Goal: Transaction & Acquisition: Purchase product/service

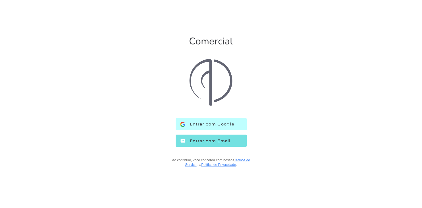
click at [237, 128] on button "Entrar com Google Google" at bounding box center [211, 124] width 71 height 12
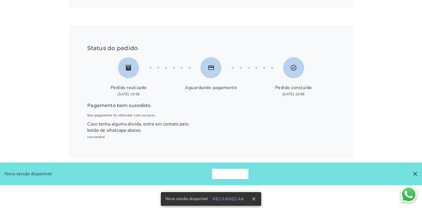
scroll to position [139, 0]
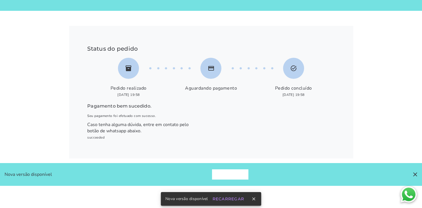
click at [0, 0] on slot "Recarregar" at bounding box center [0, 0] width 0 height 0
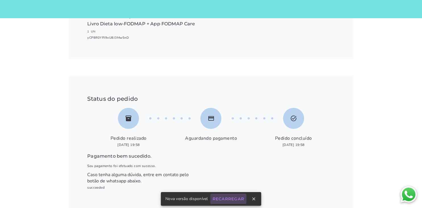
click at [0, 0] on slot "Recarregar" at bounding box center [0, 0] width 0 height 0
